Goal: Task Accomplishment & Management: Use online tool/utility

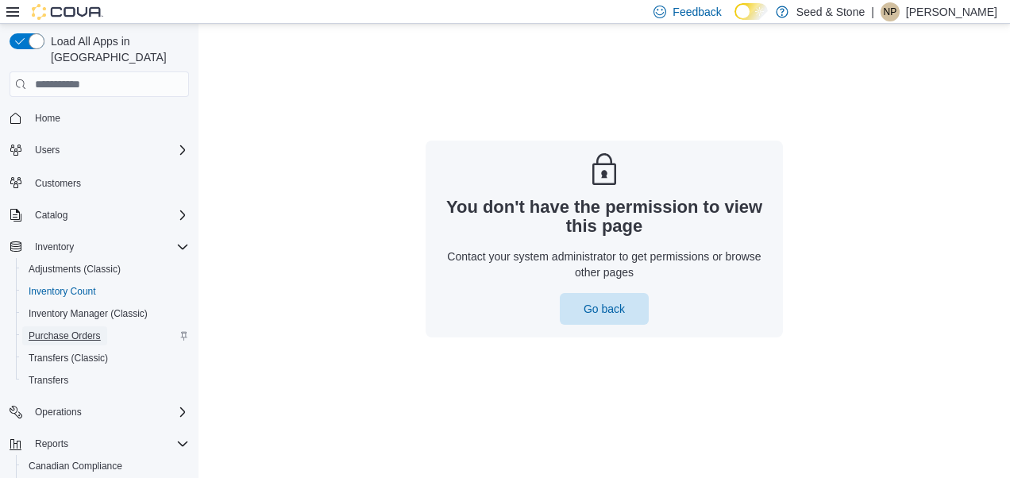
click at [89, 330] on span "Purchase Orders" at bounding box center [65, 336] width 72 height 13
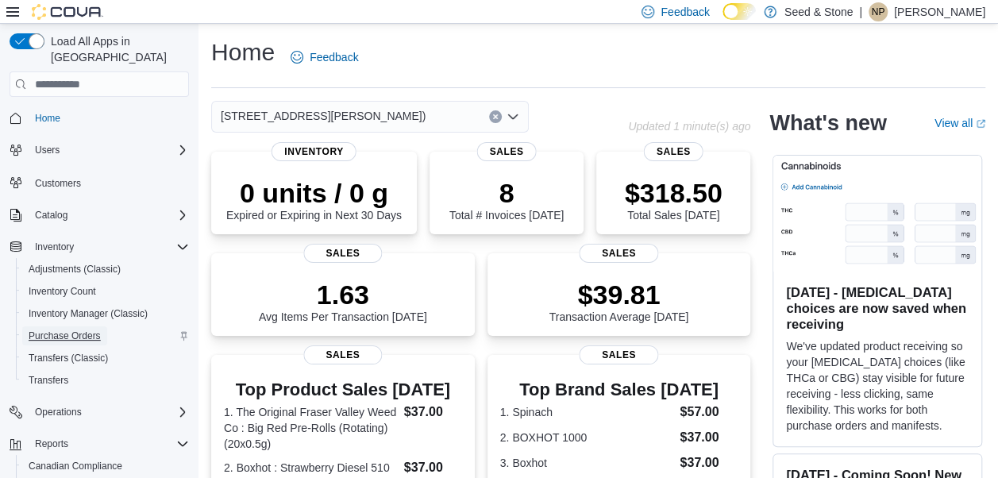
click at [78, 330] on span "Purchase Orders" at bounding box center [65, 336] width 72 height 13
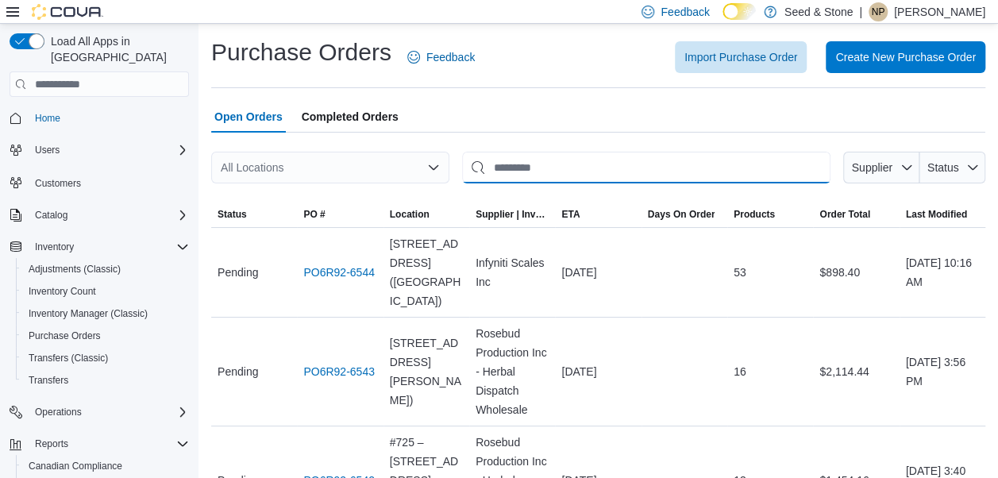
click at [581, 168] on input "This is a search bar. After typing your query, hit enter to filter the results …" at bounding box center [646, 168] width 369 height 32
type input "*"
click at [378, 179] on div "All Locations" at bounding box center [330, 168] width 238 height 32
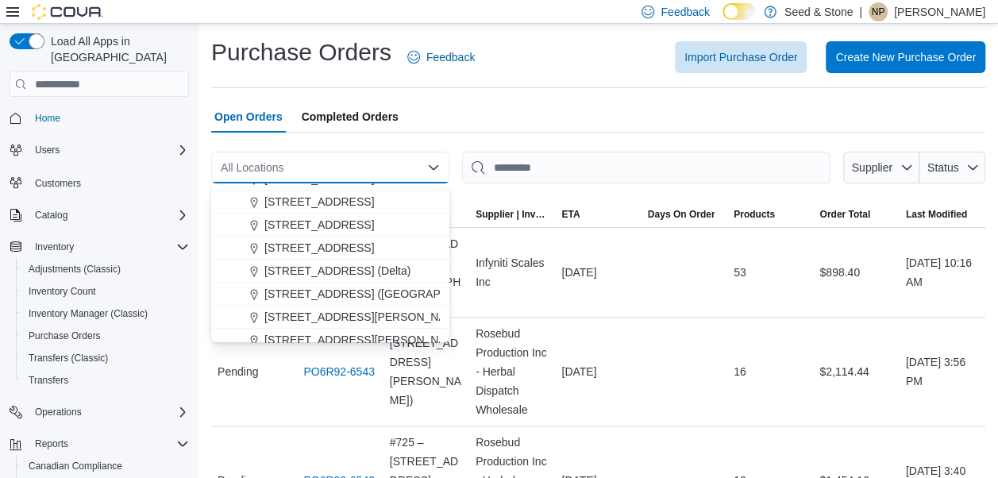
scroll to position [71, 0]
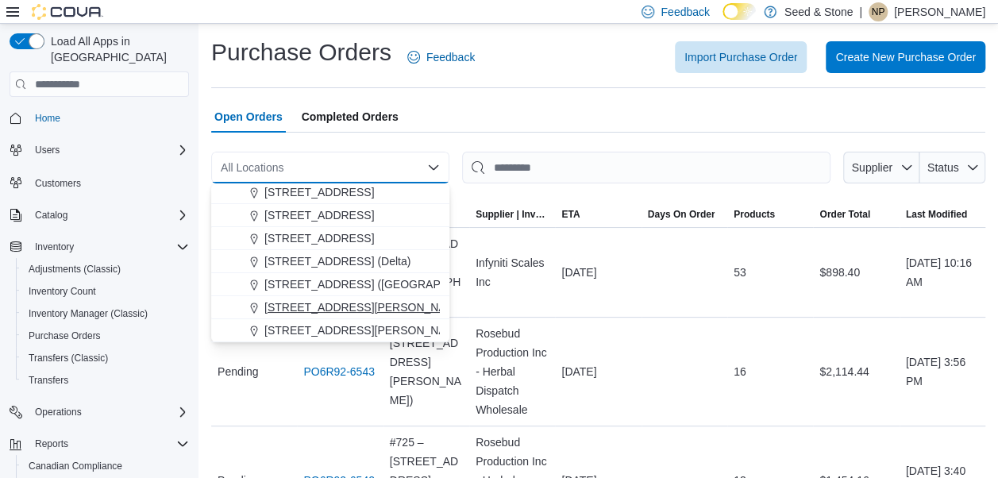
click at [419, 300] on span "[STREET_ADDRESS][PERSON_NAME])" at bounding box center [366, 307] width 205 height 16
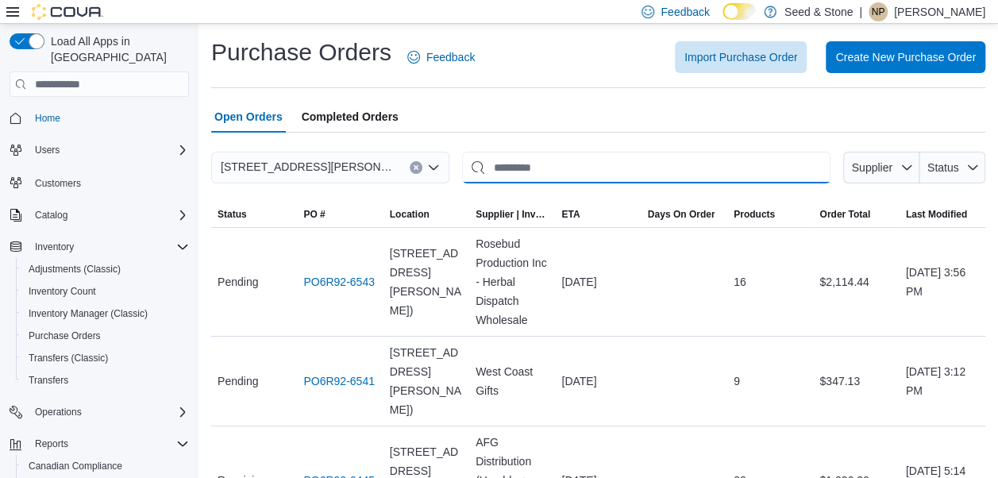
click at [615, 153] on input "This is a search bar. After typing your query, hit enter to filter the results …" at bounding box center [646, 168] width 369 height 32
type input "*****"
click at [821, 172] on button "Clear input" at bounding box center [815, 167] width 13 height 13
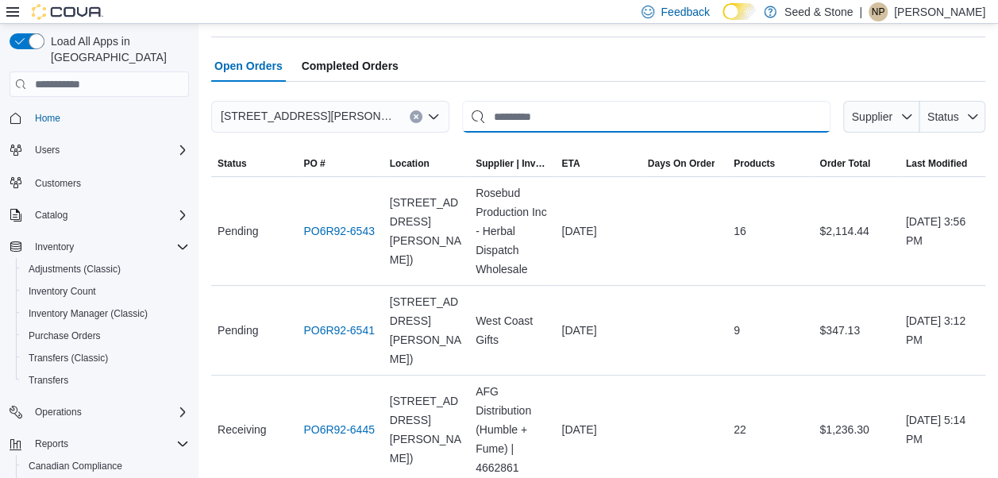
scroll to position [62, 0]
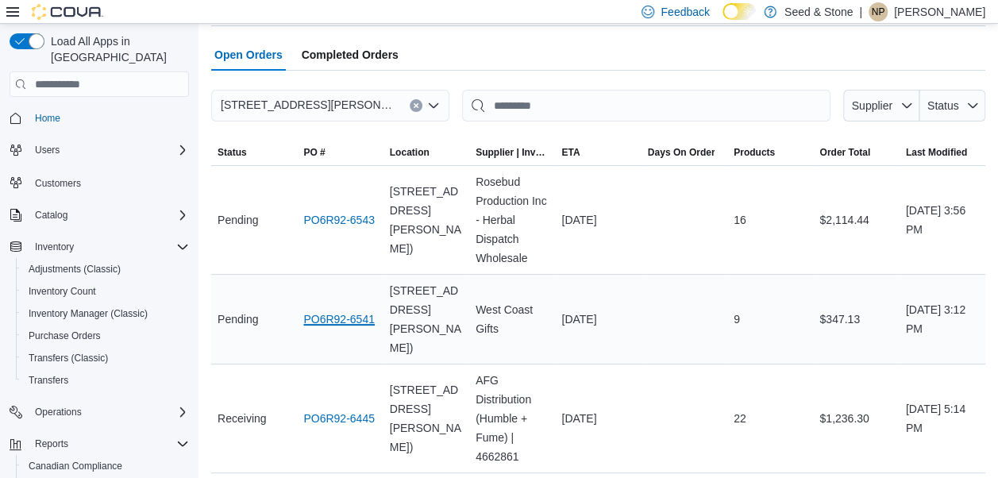
click at [362, 310] on link "PO6R92-6541" at bounding box center [338, 319] width 71 height 19
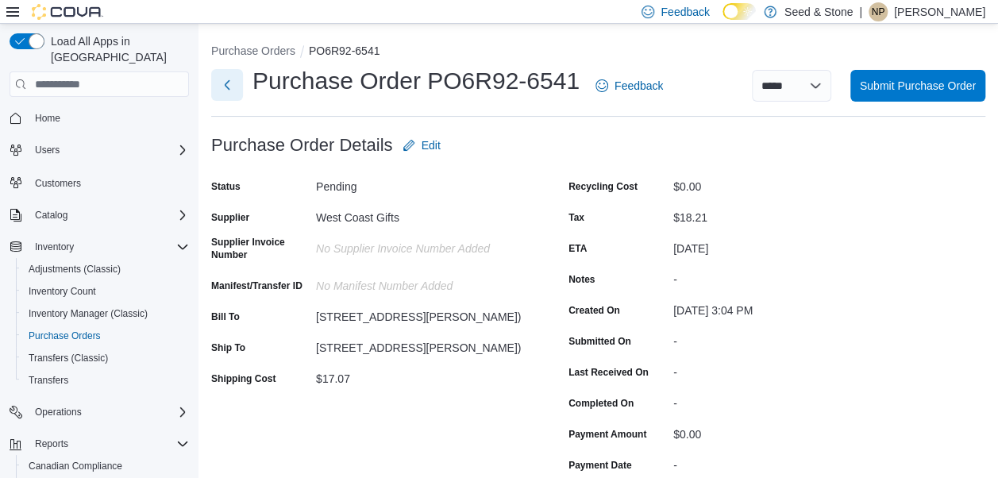
click at [229, 81] on button "Next" at bounding box center [227, 85] width 32 height 32
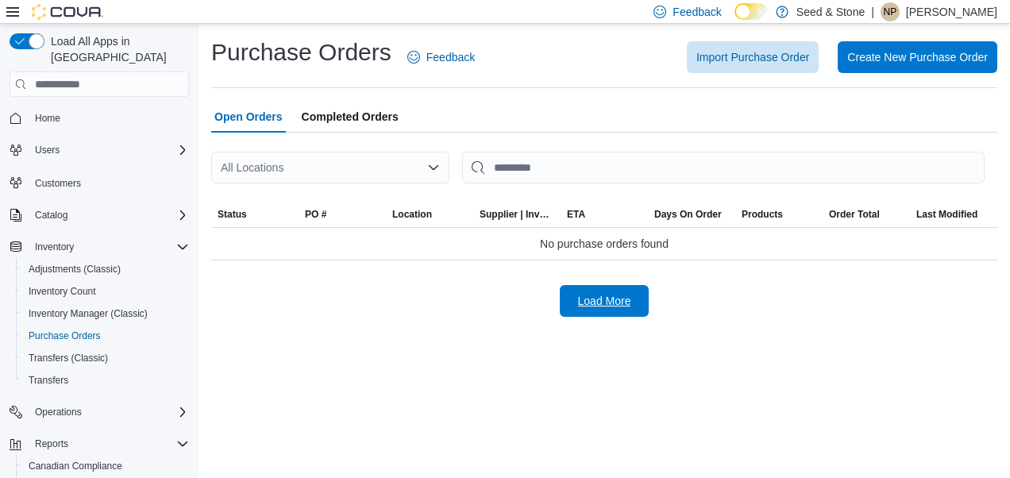
click at [593, 307] on span "Load More" at bounding box center [604, 301] width 53 height 16
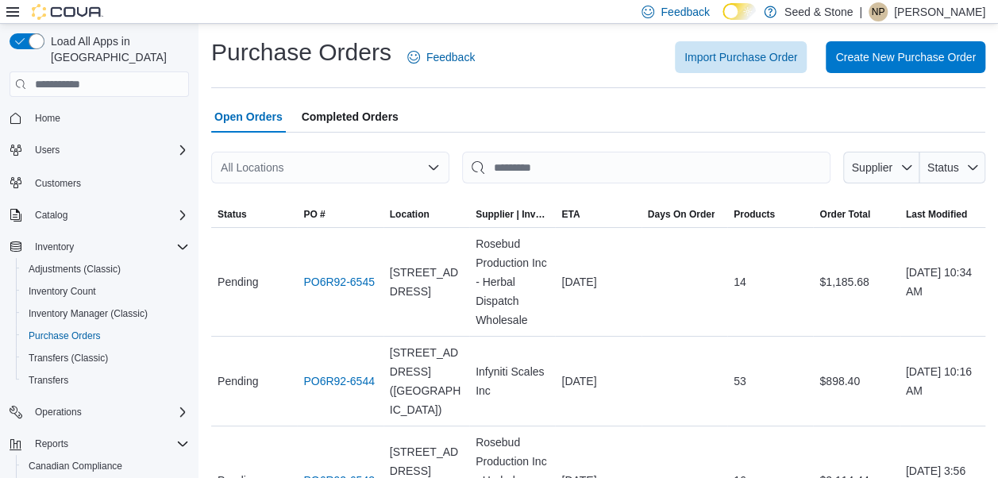
click at [531, 191] on div at bounding box center [598, 192] width 774 height 19
click at [536, 182] on input "This is a search bar. After typing your query, hit enter to filter the results …" at bounding box center [646, 168] width 369 height 32
type input "***"
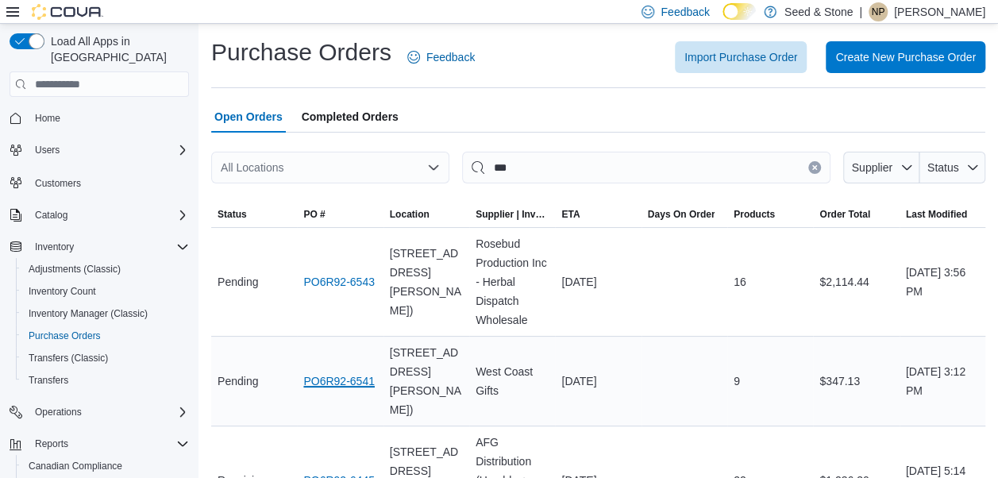
click at [334, 372] on link "PO6R92-6541" at bounding box center [338, 381] width 71 height 19
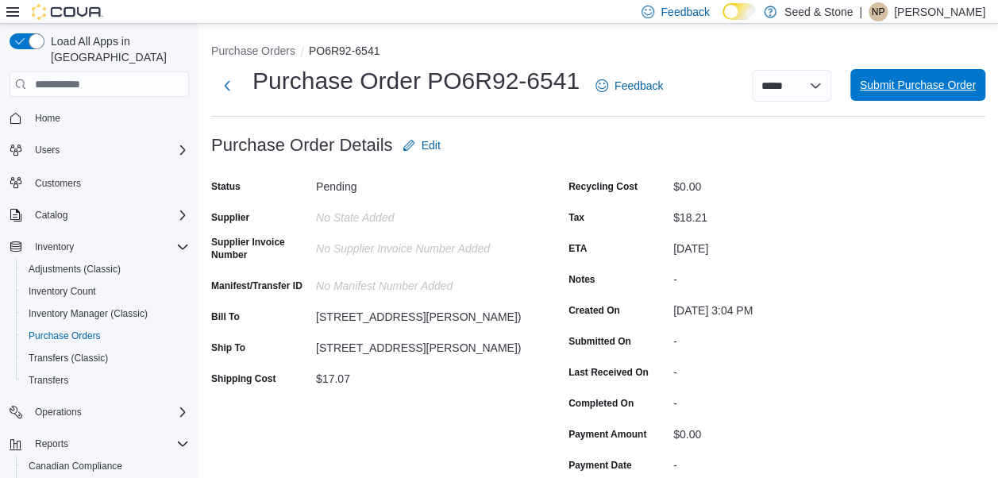
click at [899, 83] on span "Submit Purchase Order" at bounding box center [918, 85] width 116 height 16
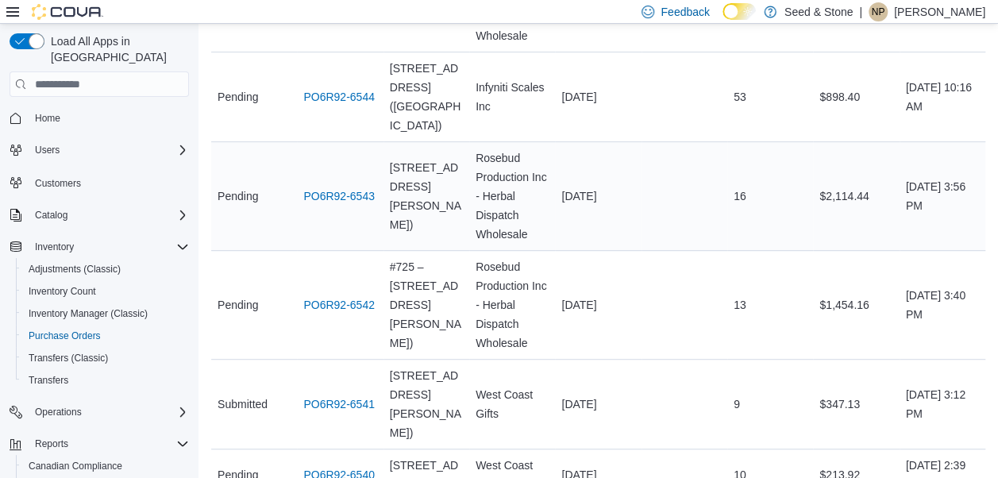
scroll to position [286, 0]
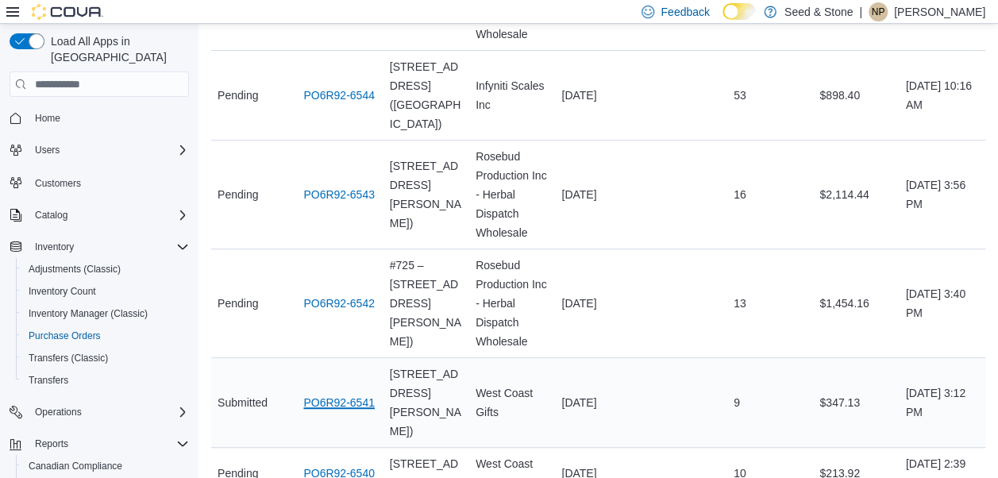
click at [327, 393] on link "PO6R92-6541" at bounding box center [338, 402] width 71 height 19
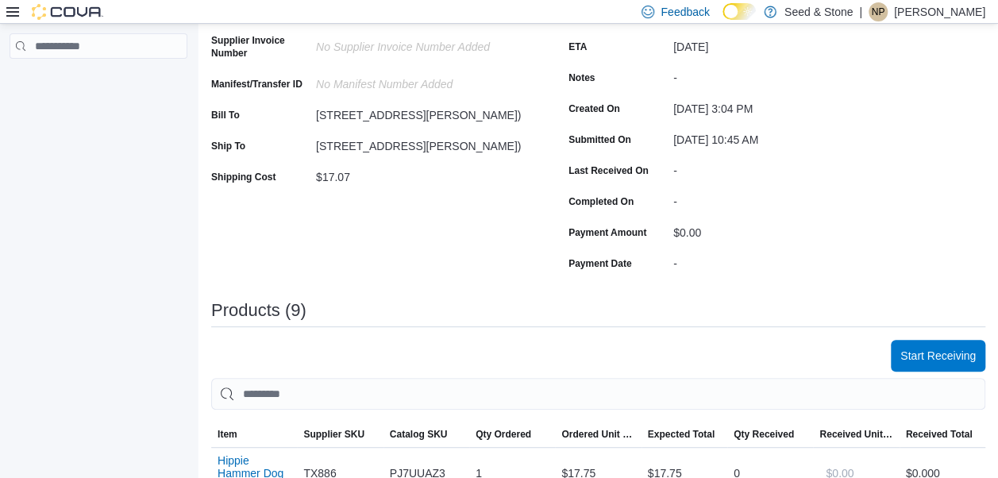
scroll to position [207, 0]
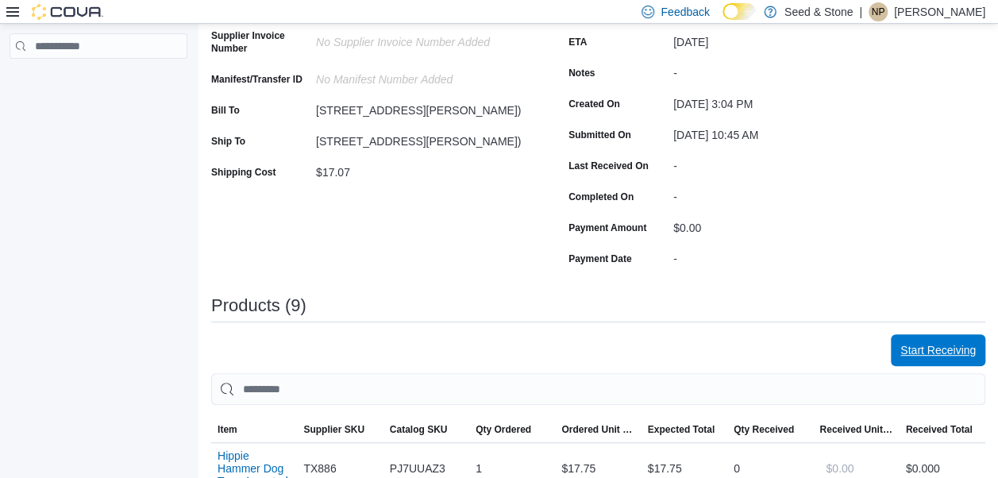
click at [954, 357] on span "Start Receiving" at bounding box center [938, 350] width 75 height 32
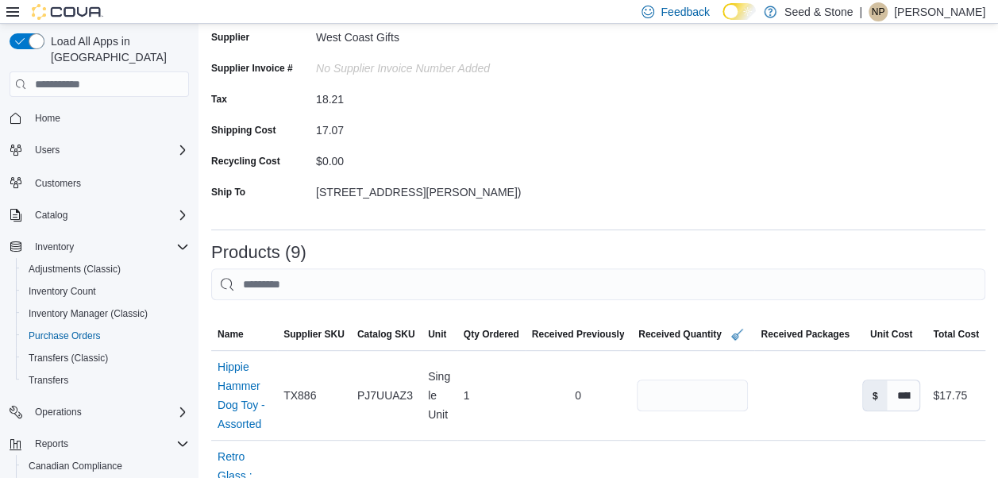
scroll to position [145, 0]
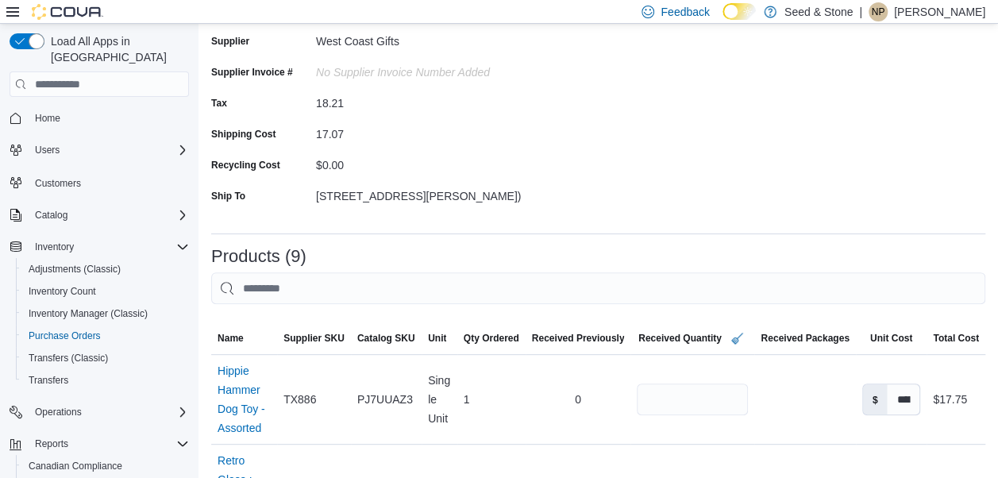
click at [456, 71] on div "No Supplier Invoice Number added" at bounding box center [422, 69] width 213 height 19
click at [416, 73] on div "No Supplier Invoice Number added" at bounding box center [422, 69] width 213 height 19
drag, startPoint x: 416, startPoint y: 73, endPoint x: 334, endPoint y: 60, distance: 83.7
click at [334, 60] on form "Supplier Edit Supplier West Coast Gifts Supplier Invoice # No Supplier Invoice …" at bounding box center [598, 102] width 774 height 237
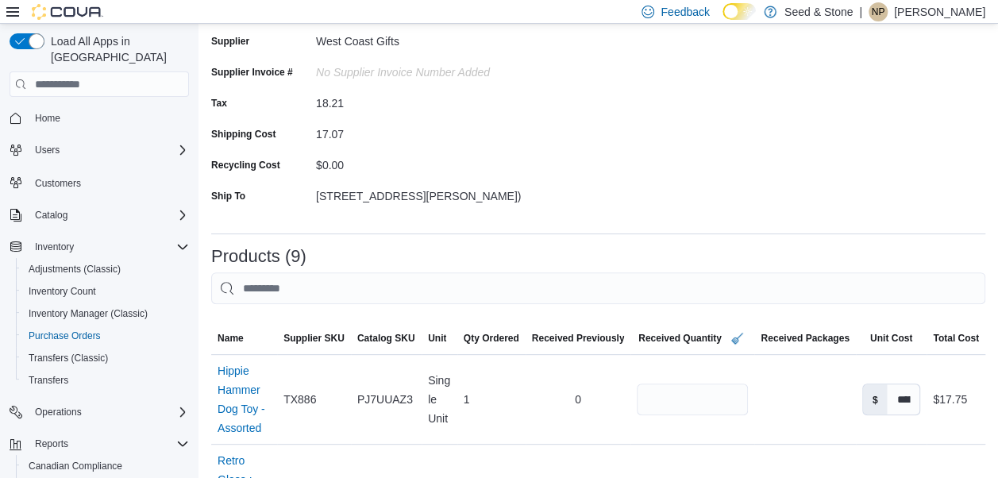
click at [362, 62] on div "No Supplier Invoice Number added" at bounding box center [422, 69] width 213 height 19
click at [393, 76] on div "No Supplier Invoice Number added" at bounding box center [422, 69] width 213 height 19
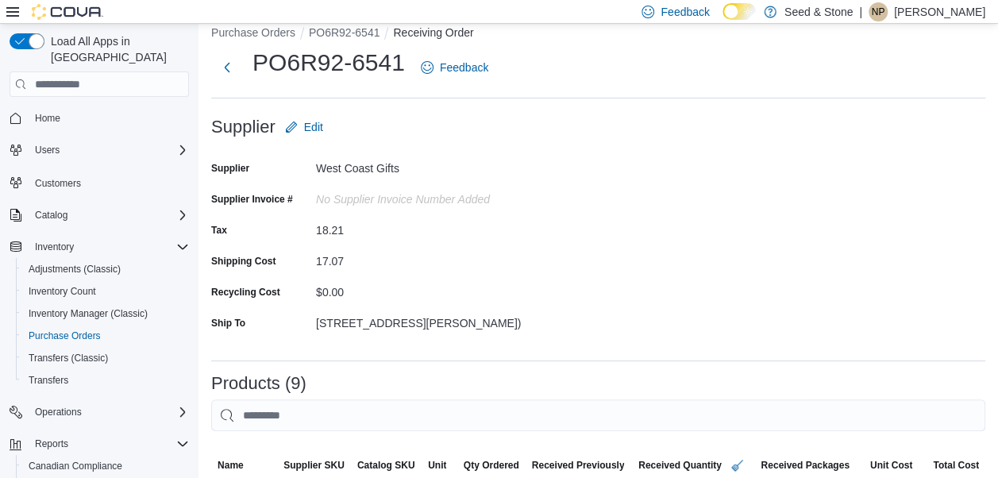
scroll to position [0, 0]
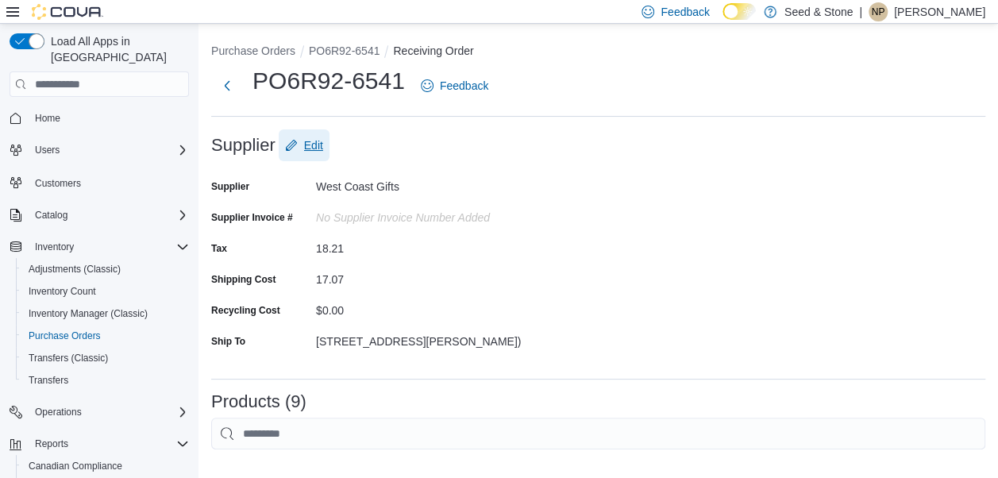
click at [316, 152] on span "Edit" at bounding box center [313, 145] width 19 height 16
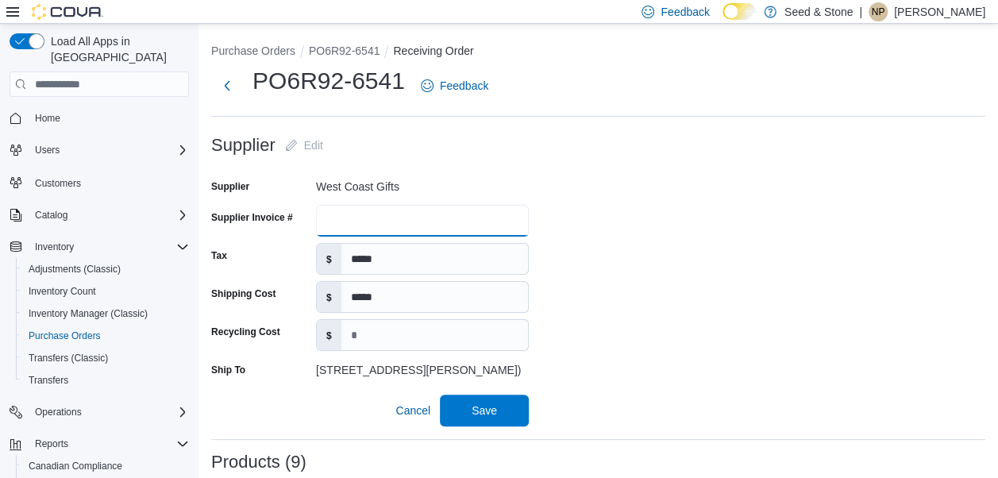
click at [492, 222] on input "Supplier Invoice #" at bounding box center [422, 221] width 213 height 32
type input "*"
type input "******"
click at [671, 264] on form "Supplier Edit Supplier West Coast Gifts Supplier Invoice # ****** Tax $ ***** S…" at bounding box center [598, 277] width 774 height 297
click at [523, 407] on button "Save" at bounding box center [484, 410] width 89 height 32
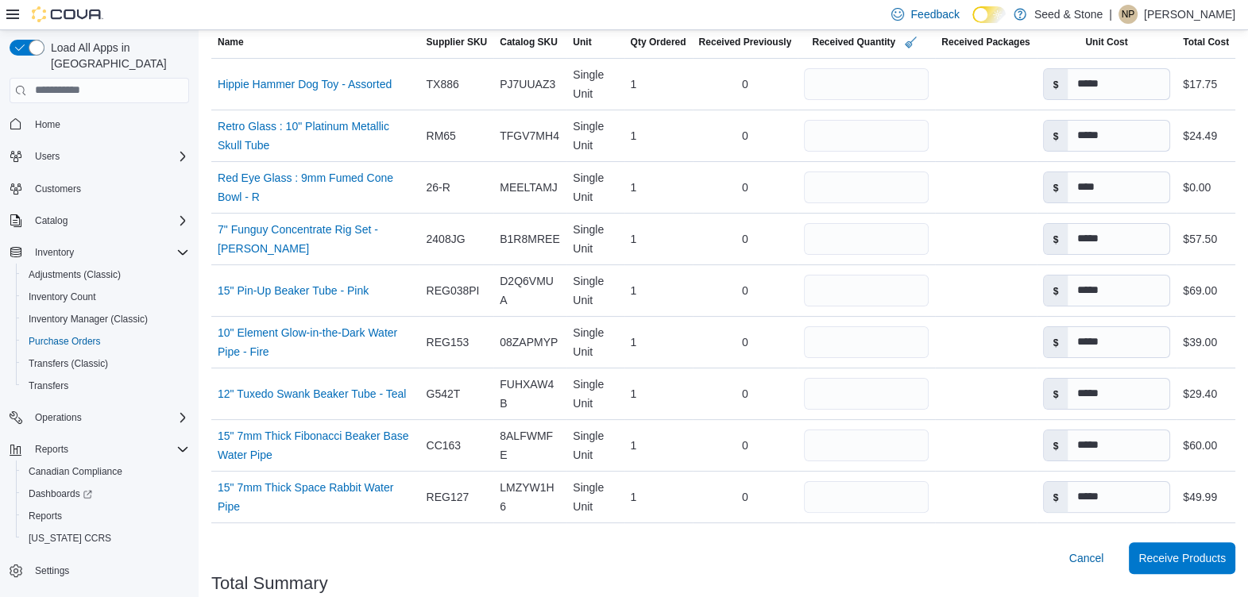
scroll to position [280, 0]
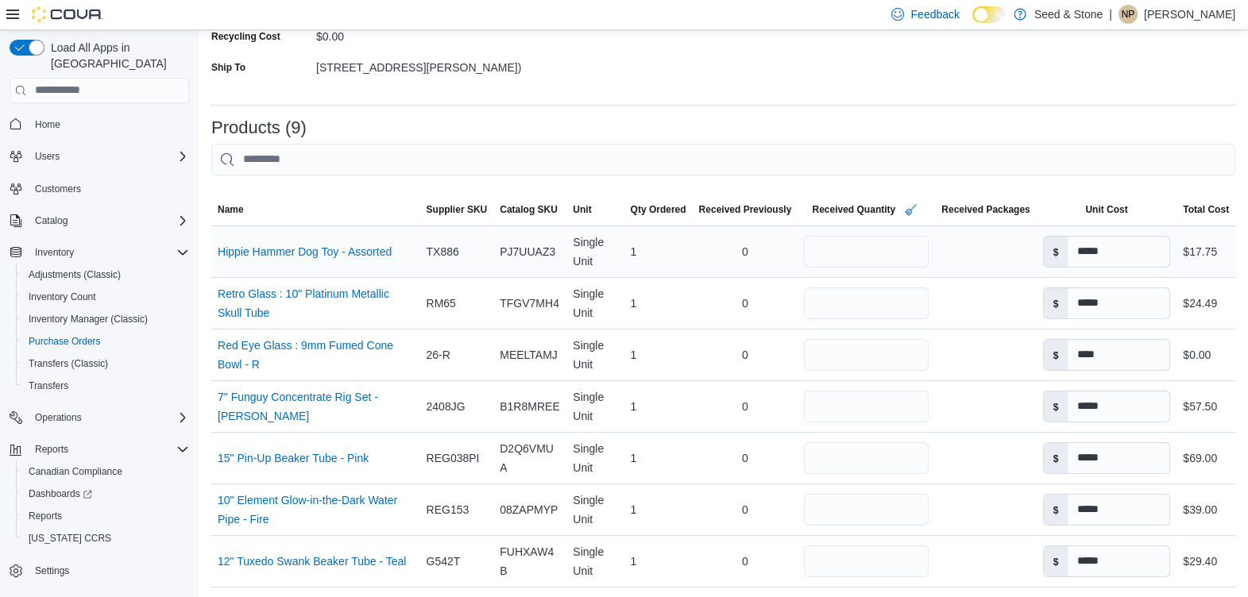
click at [983, 262] on td "Received Packages" at bounding box center [985, 252] width 101 height 52
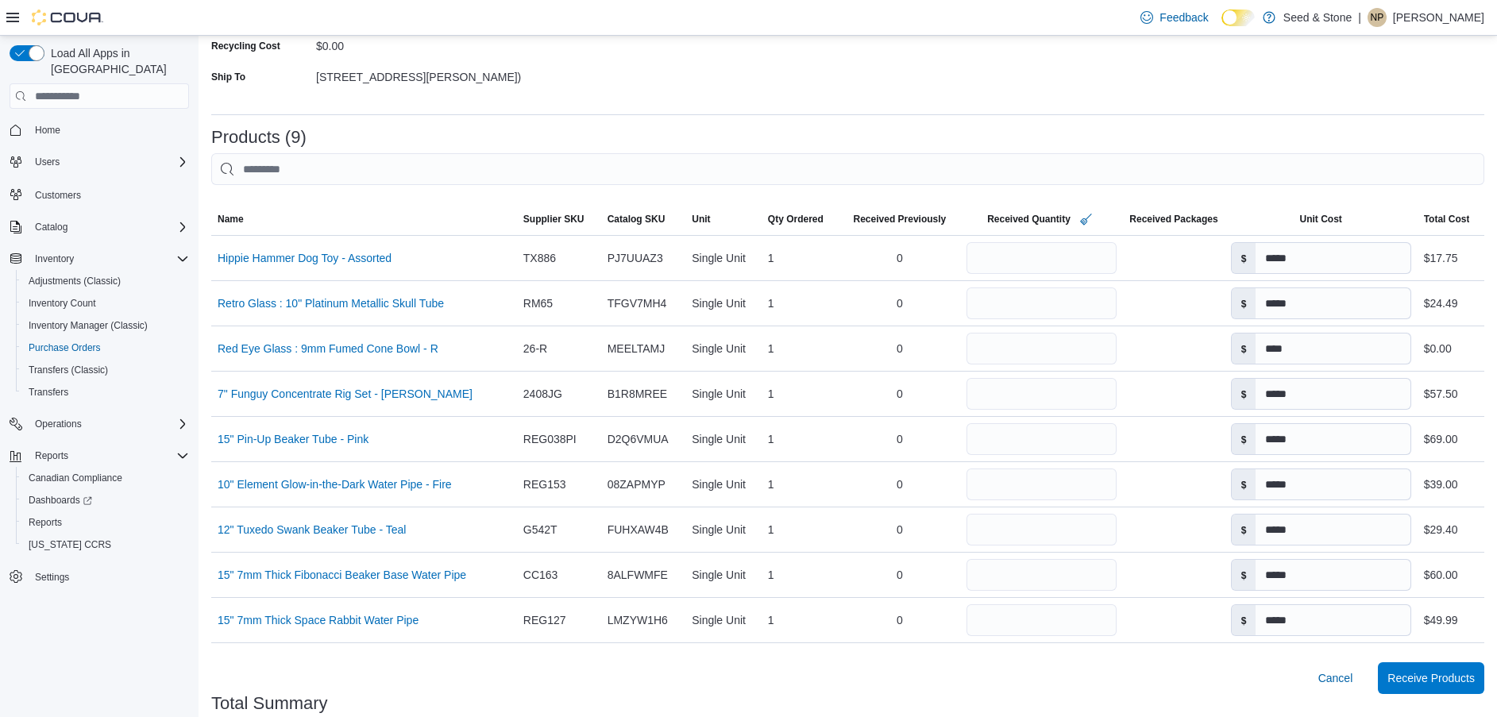
scroll to position [278, 0]
click at [1009, 477] on span "Receive Products" at bounding box center [1431, 676] width 87 height 16
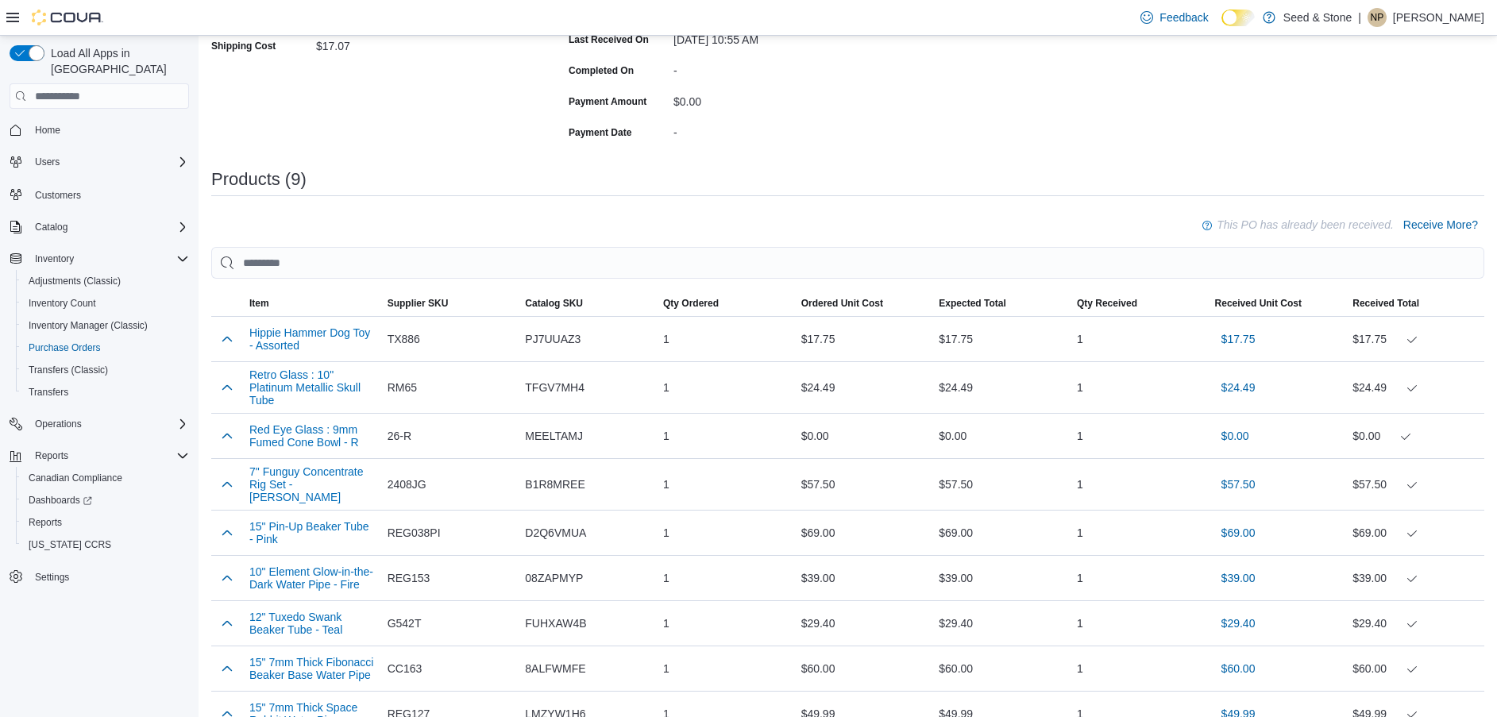
scroll to position [330, 0]
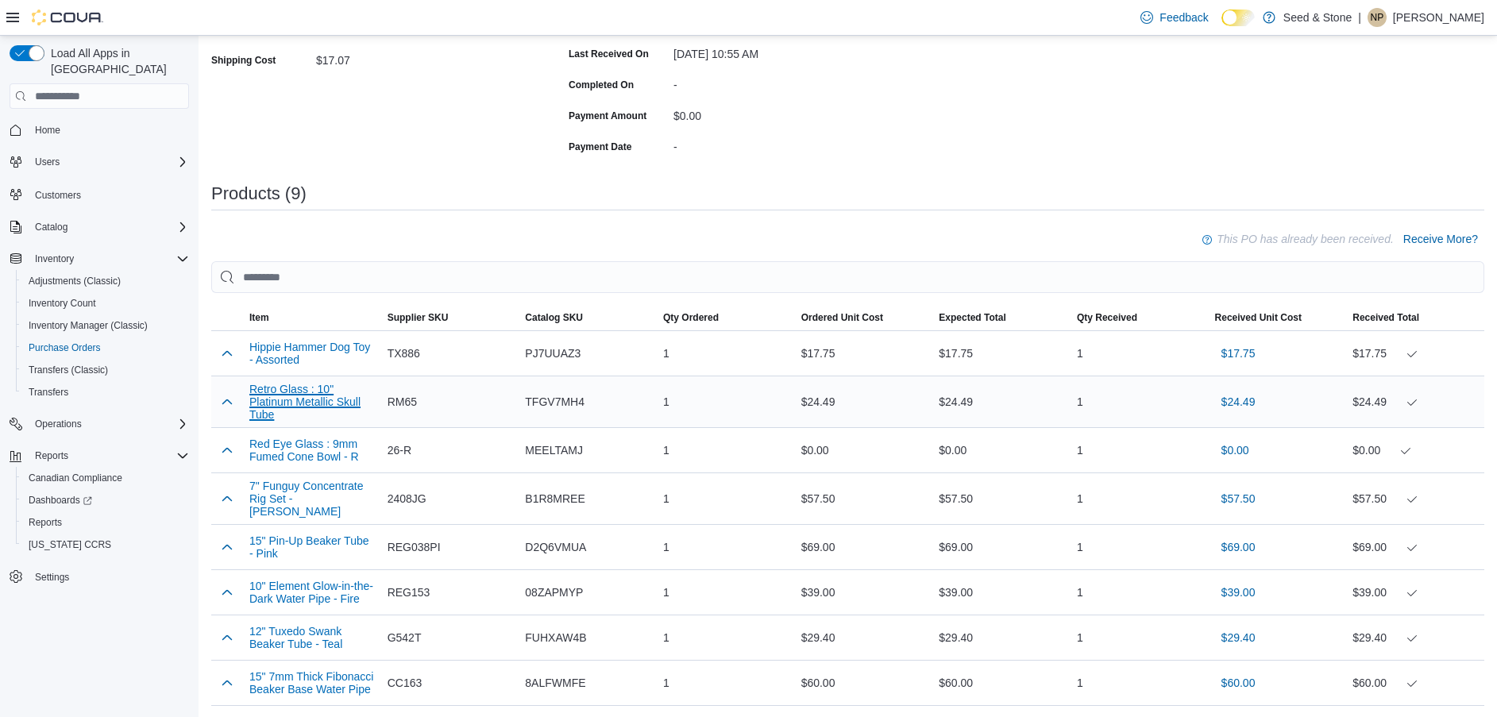
click at [331, 396] on button "Retro Glass : 10" Platinum Metallic Skull Tube" at bounding box center [311, 402] width 125 height 38
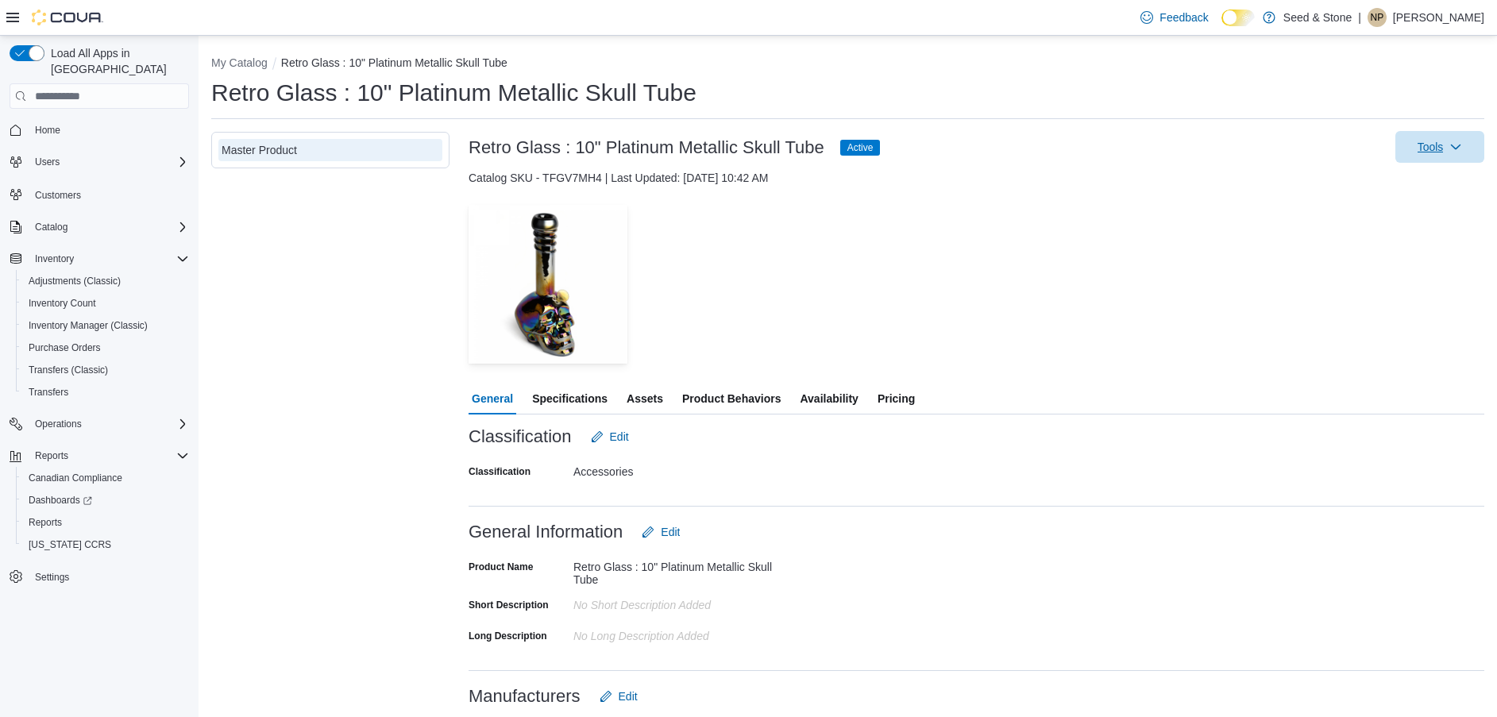
click at [1444, 151] on span "Tools" at bounding box center [1431, 147] width 26 height 16
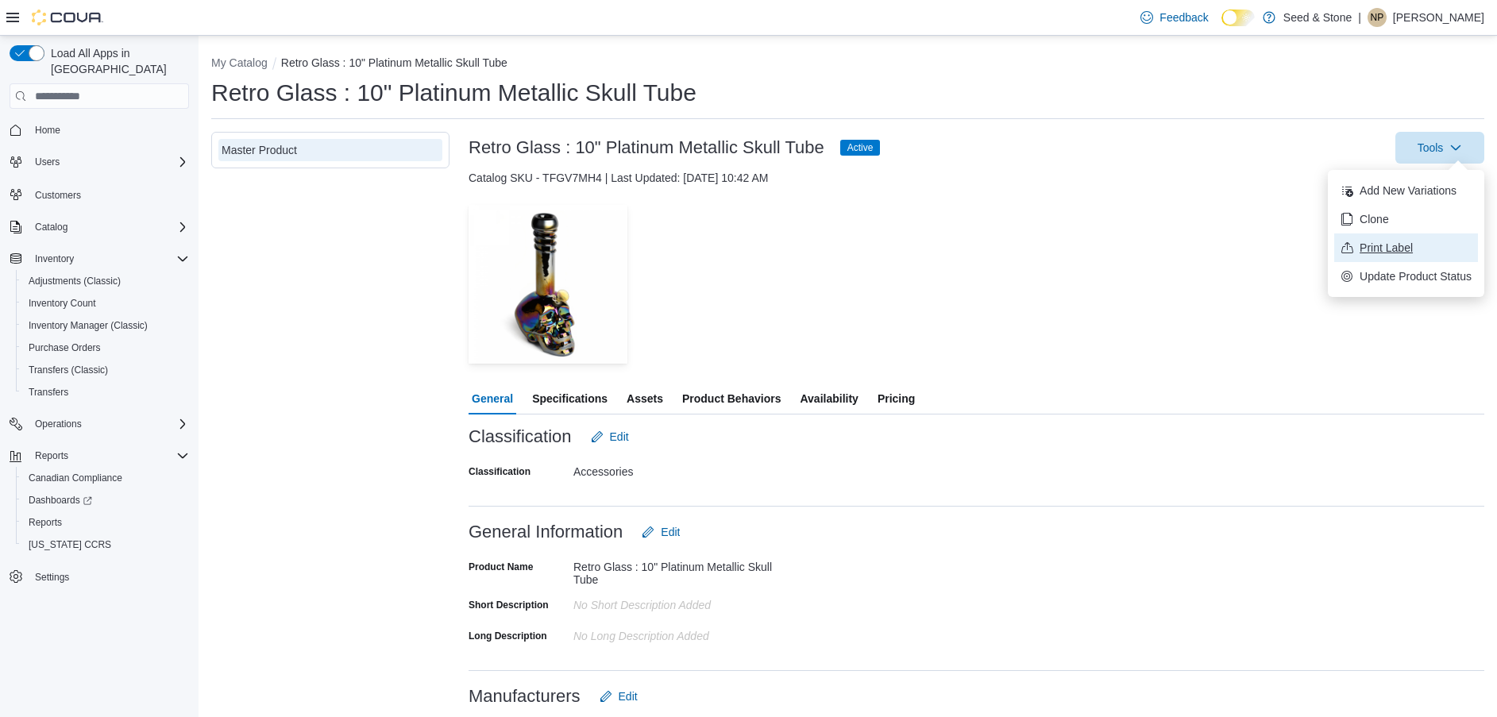
click at [1436, 253] on span "Print Label" at bounding box center [1416, 248] width 112 height 16
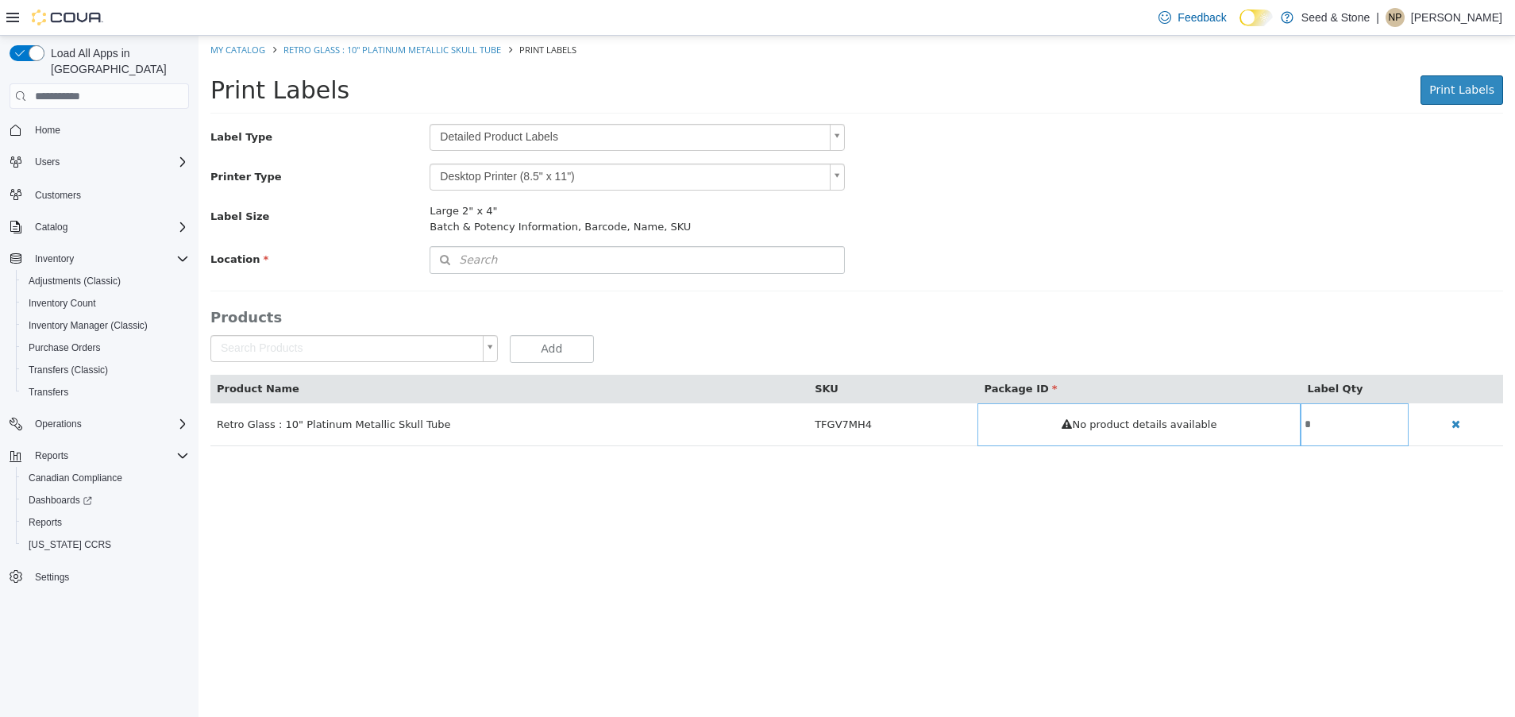
click at [788, 140] on body "Saving Bulk Changes... × My Catalog Retro Glass : 10" Platinum Metallic Skull T…" at bounding box center [857, 249] width 1317 height 427
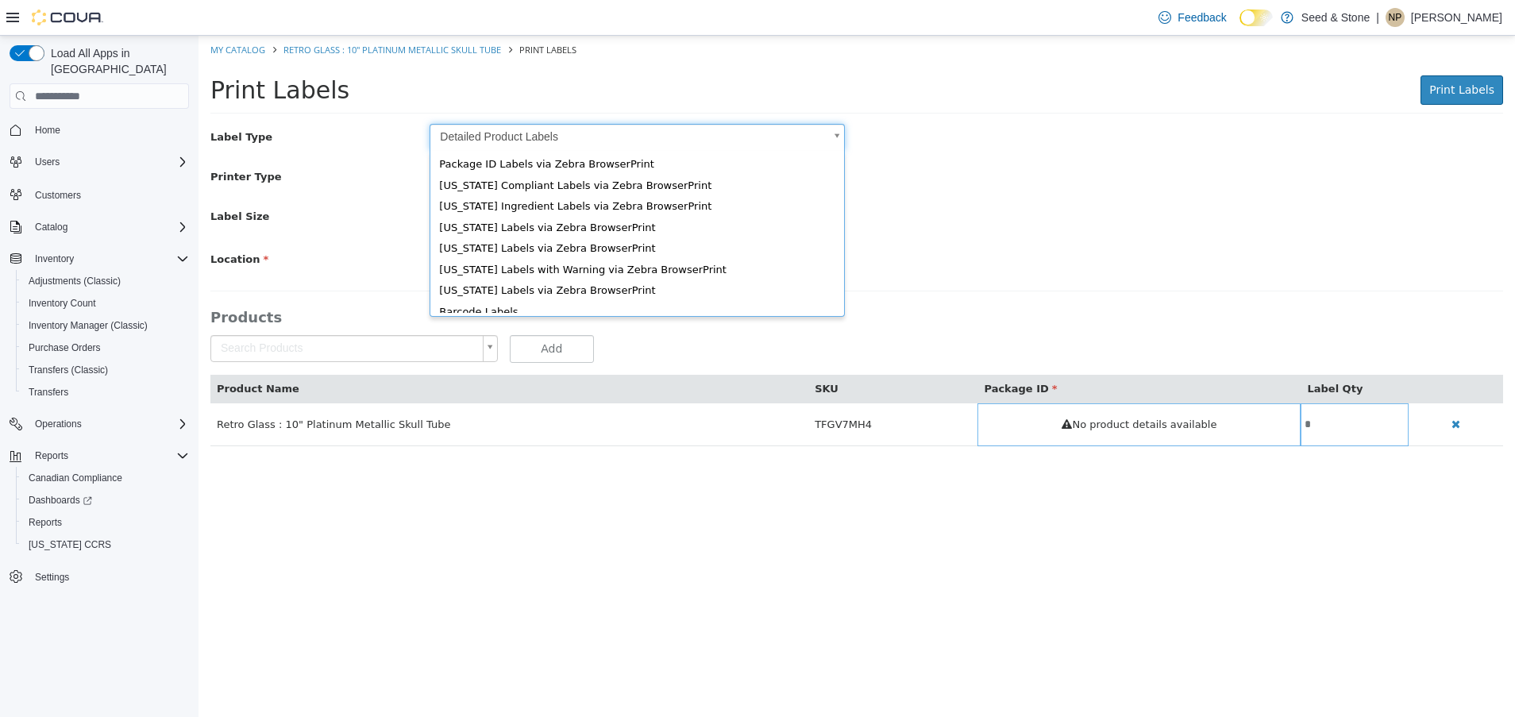
scroll to position [25, 0]
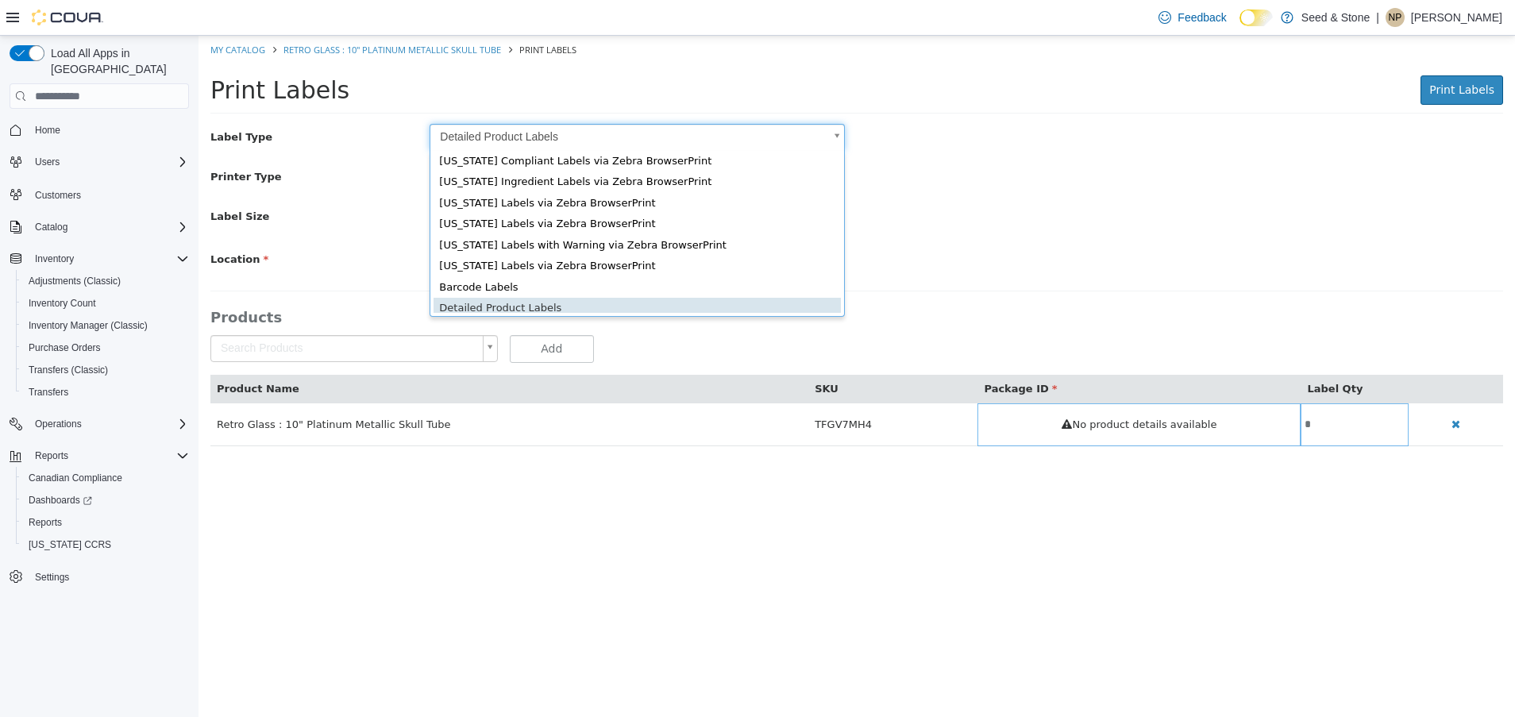
type input "*"
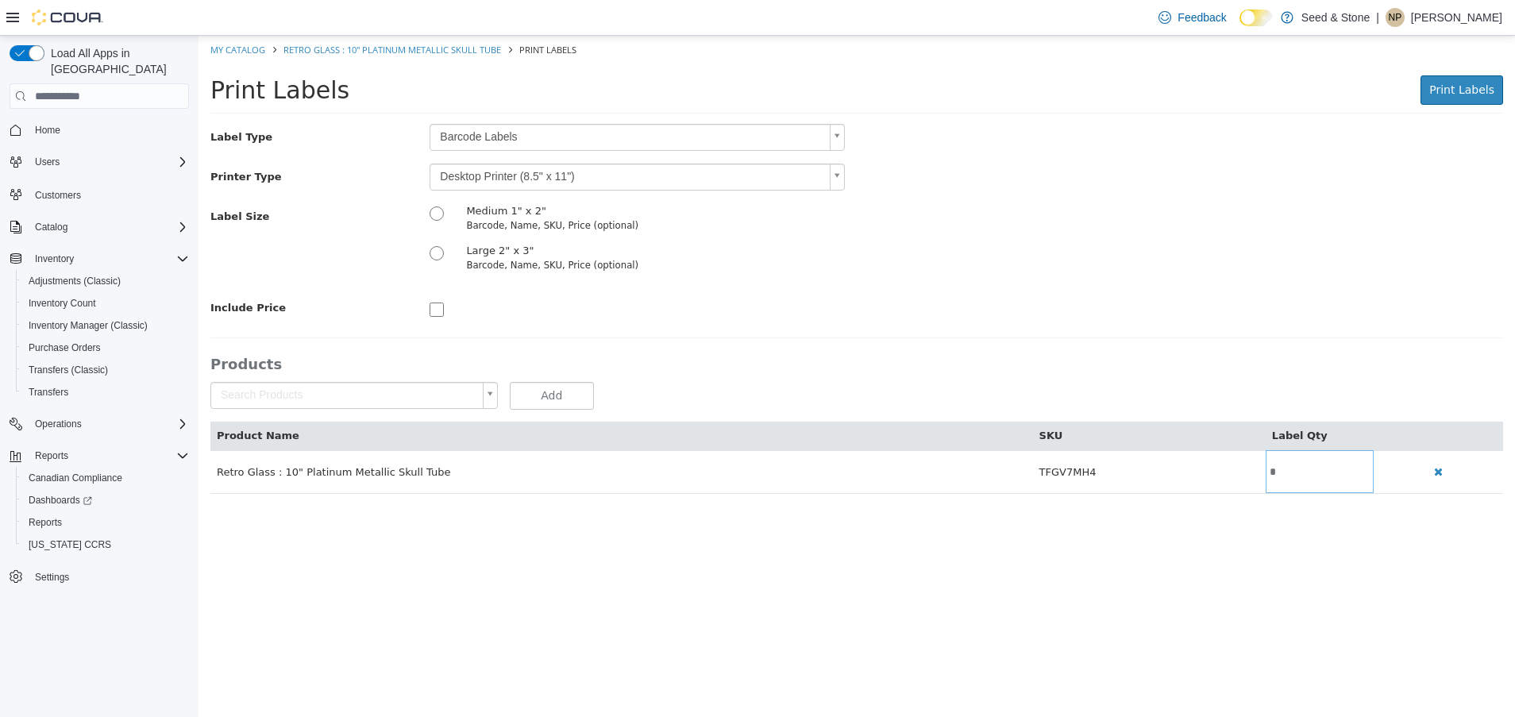
click at [668, 188] on body "Saving Bulk Changes... × My Catalog Retro Glass : 10" Platinum Metallic Skull T…" at bounding box center [857, 273] width 1317 height 475
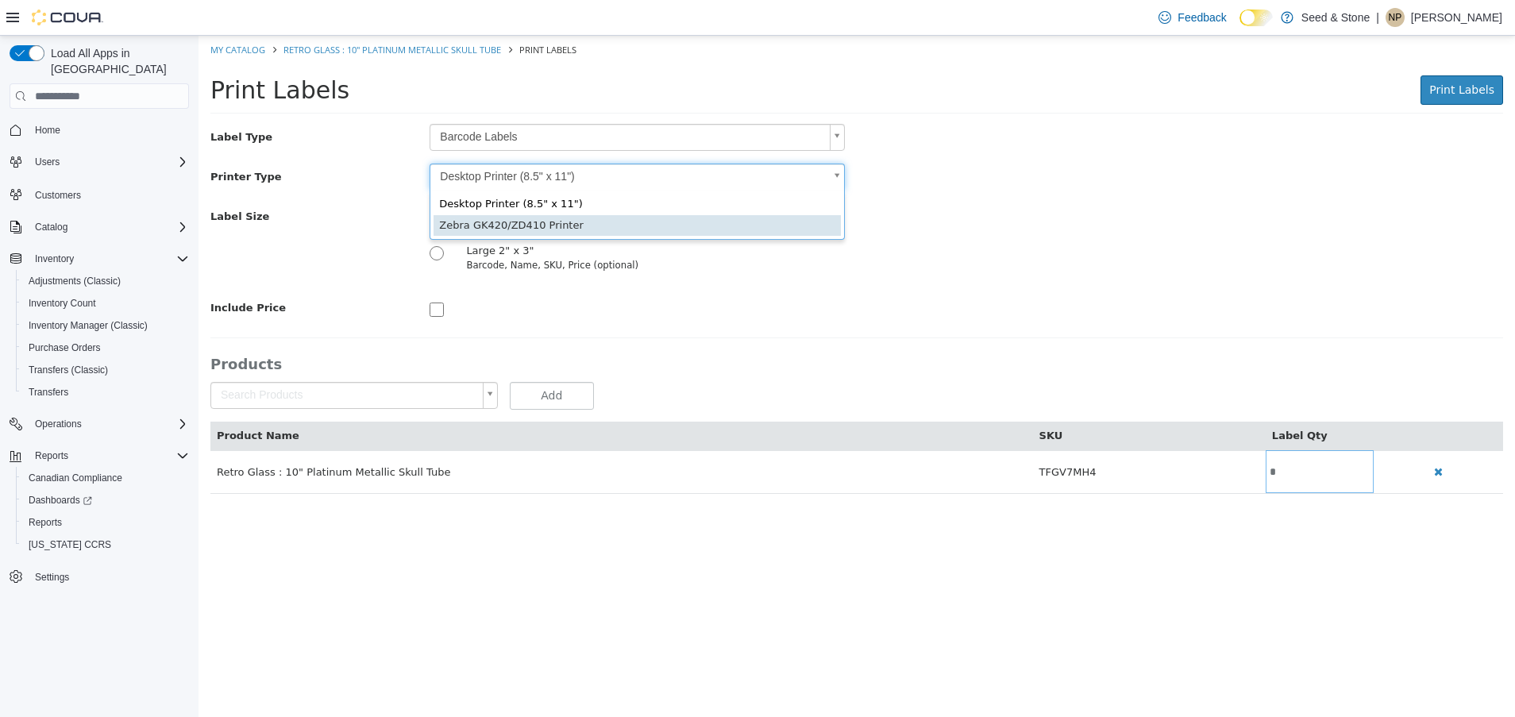
type input "*"
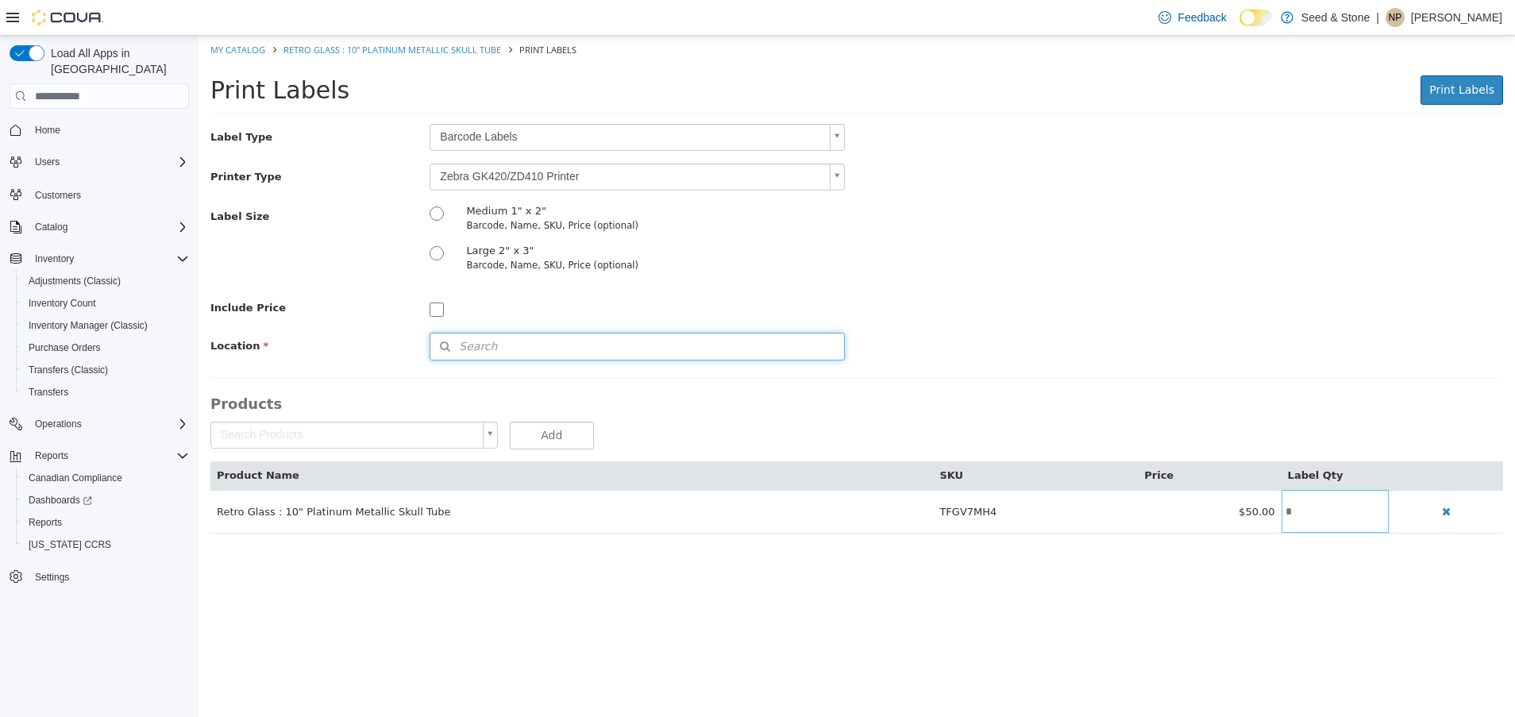
click at [535, 352] on button "Search" at bounding box center [637, 347] width 415 height 28
type input "***"
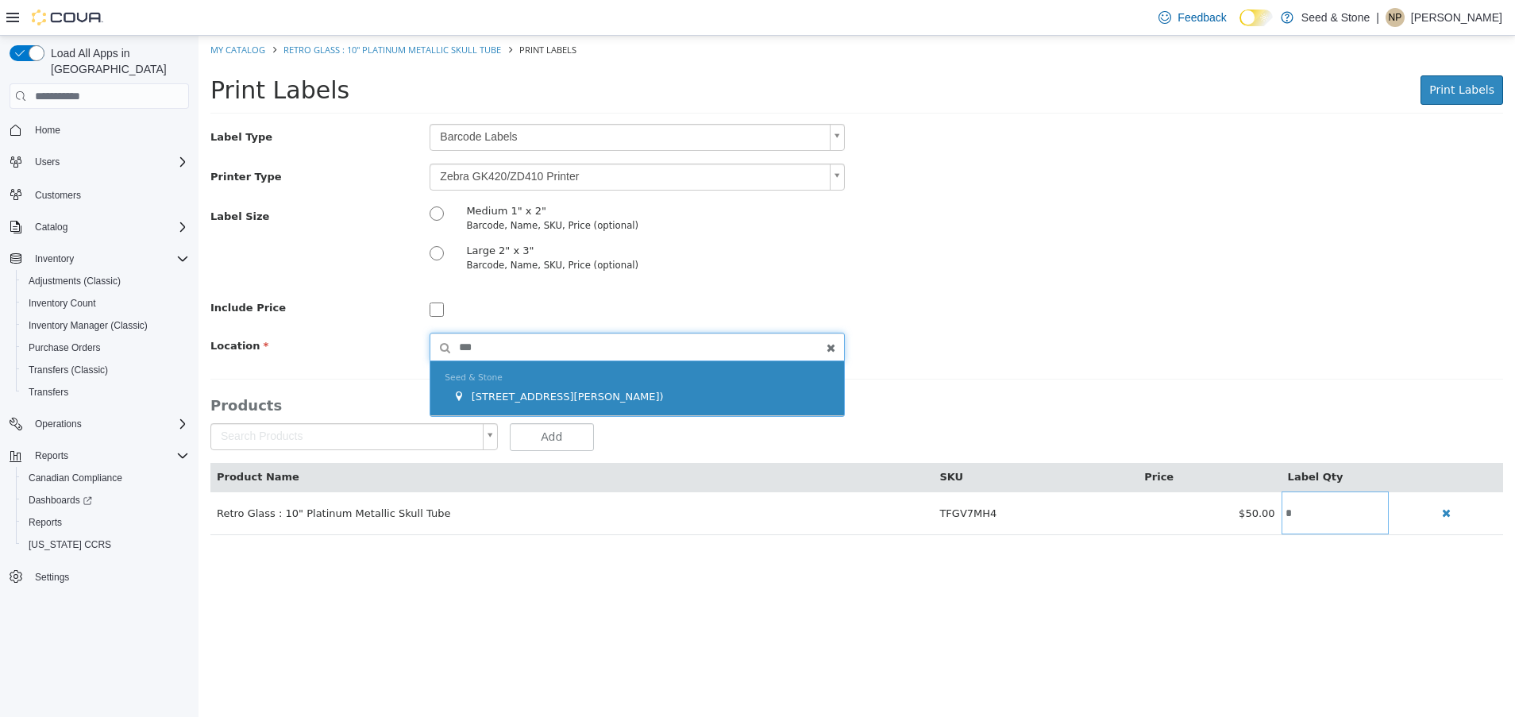
click at [668, 413] on div "Seed & Stone [STREET_ADDRESS][PERSON_NAME])" at bounding box center [637, 388] width 414 height 55
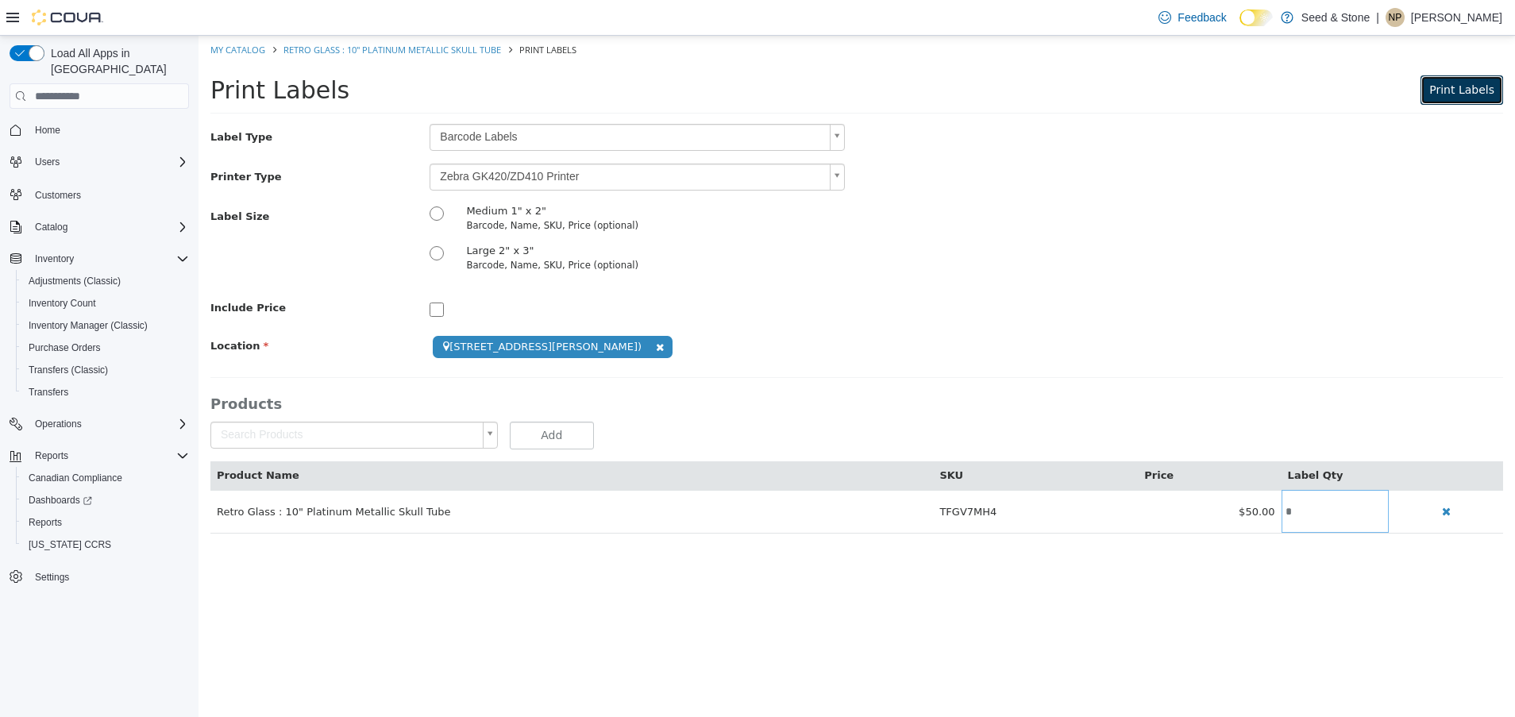
click at [1443, 102] on button "Print Labels" at bounding box center [1462, 89] width 83 height 29
